Goal: Task Accomplishment & Management: Manage account settings

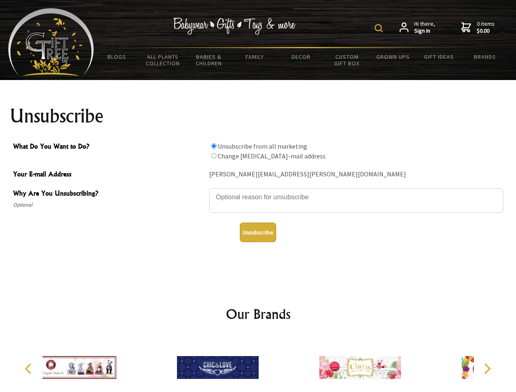
click at [380, 28] on img at bounding box center [379, 28] width 8 height 8
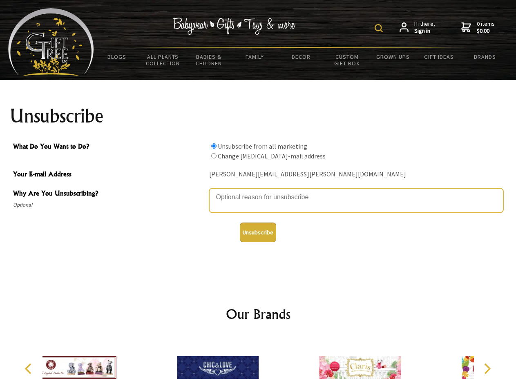
click at [258, 191] on textarea "Why Are You Unsubscribing?" at bounding box center [356, 200] width 294 height 25
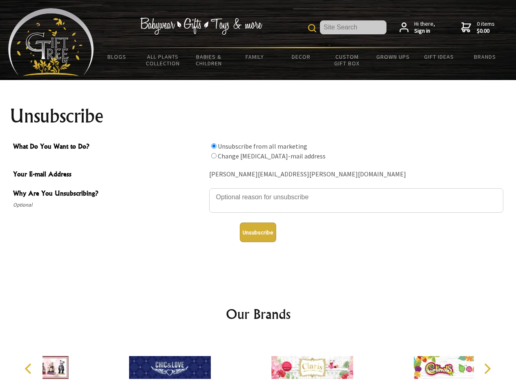
click at [214, 146] on input "What Do You Want to Do?" at bounding box center [213, 145] width 5 height 5
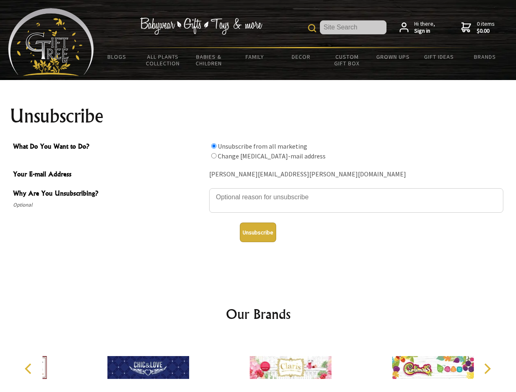
click at [214, 156] on input "What Do You Want to Do?" at bounding box center [213, 155] width 5 height 5
radio input "true"
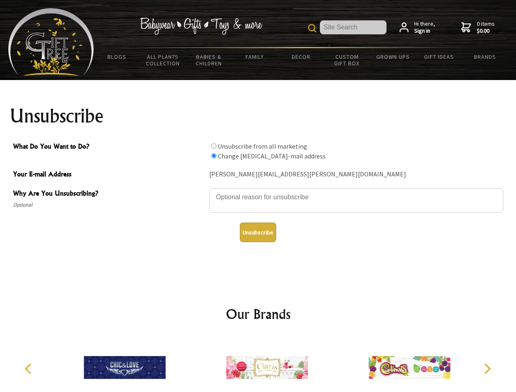
click at [258, 233] on button "Unsubscribe" at bounding box center [258, 233] width 36 height 20
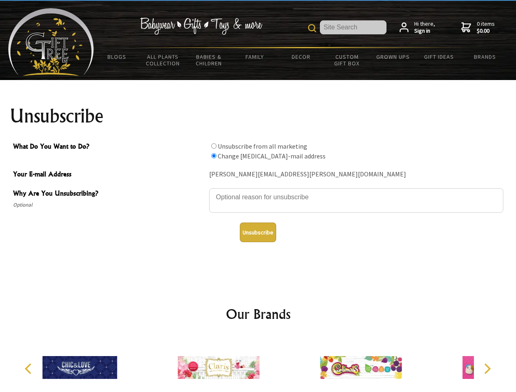
click at [29, 369] on icon "Previous" at bounding box center [29, 369] width 11 height 11
click at [487, 369] on icon "Next" at bounding box center [486, 369] width 11 height 11
